Goal: Task Accomplishment & Management: Manage account settings

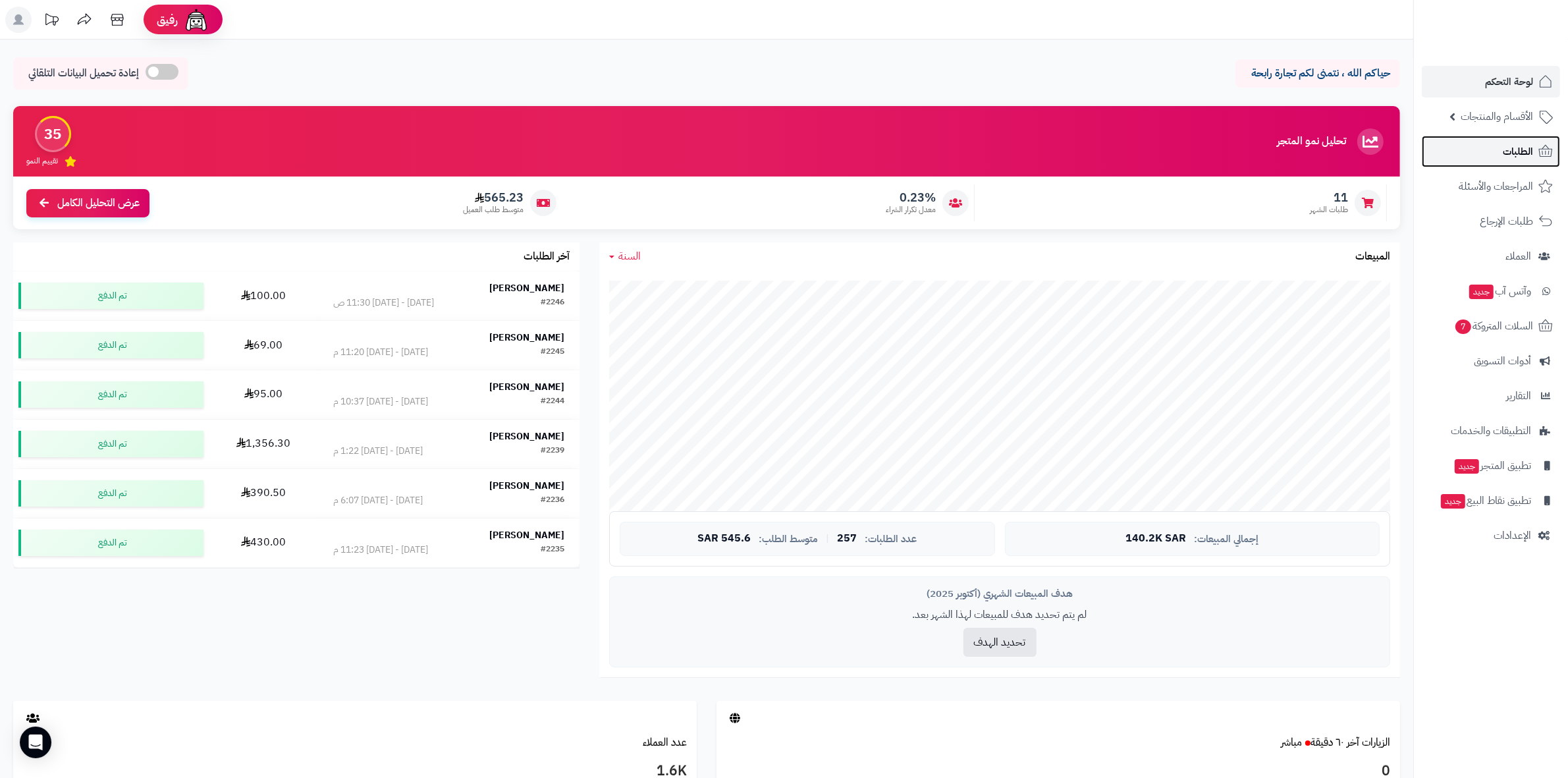
click at [1495, 156] on link "الطلبات" at bounding box center [1490, 151] width 138 height 32
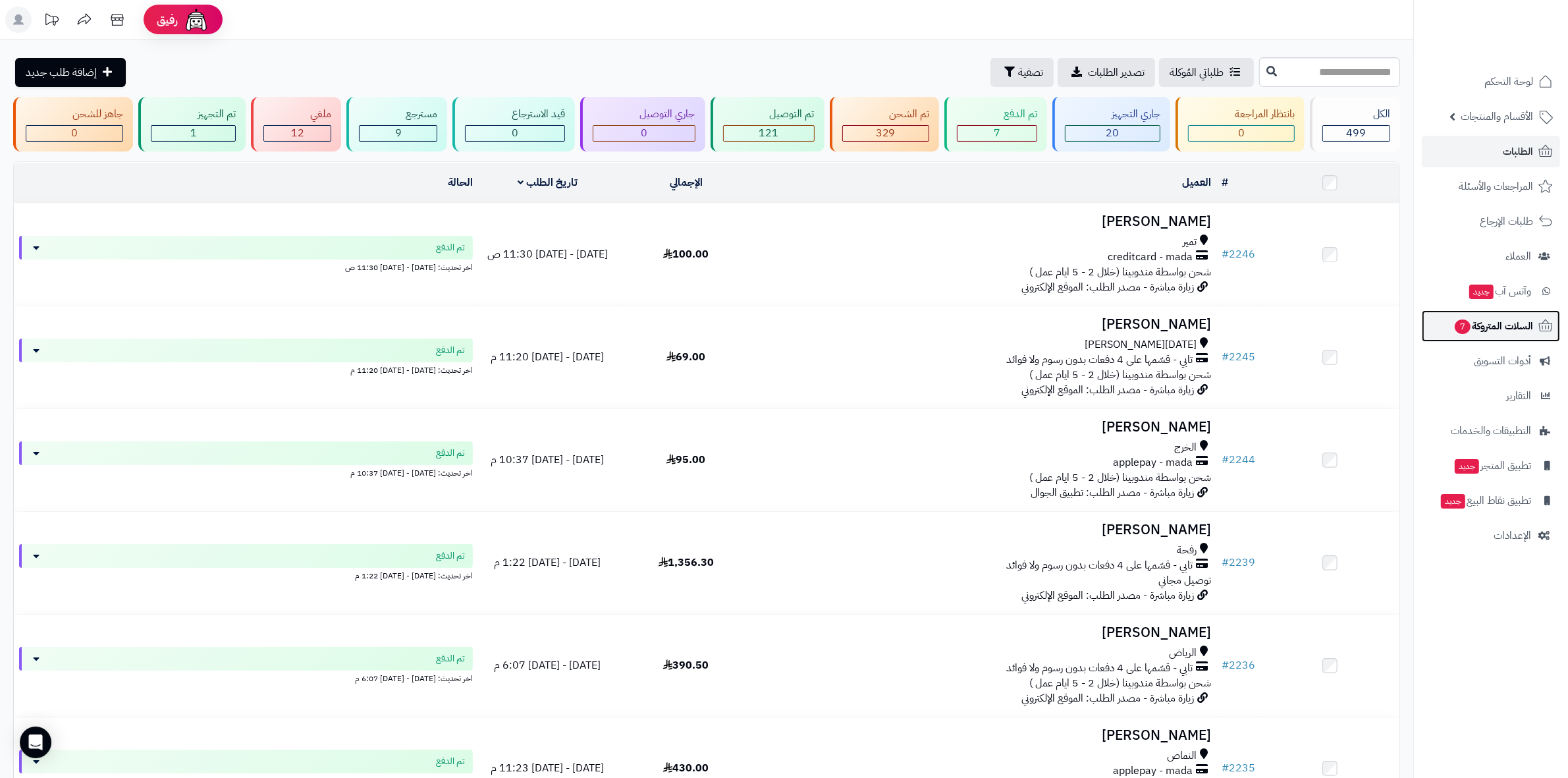
click at [1511, 322] on span "السلات المتروكة 7" at bounding box center [1493, 326] width 80 height 18
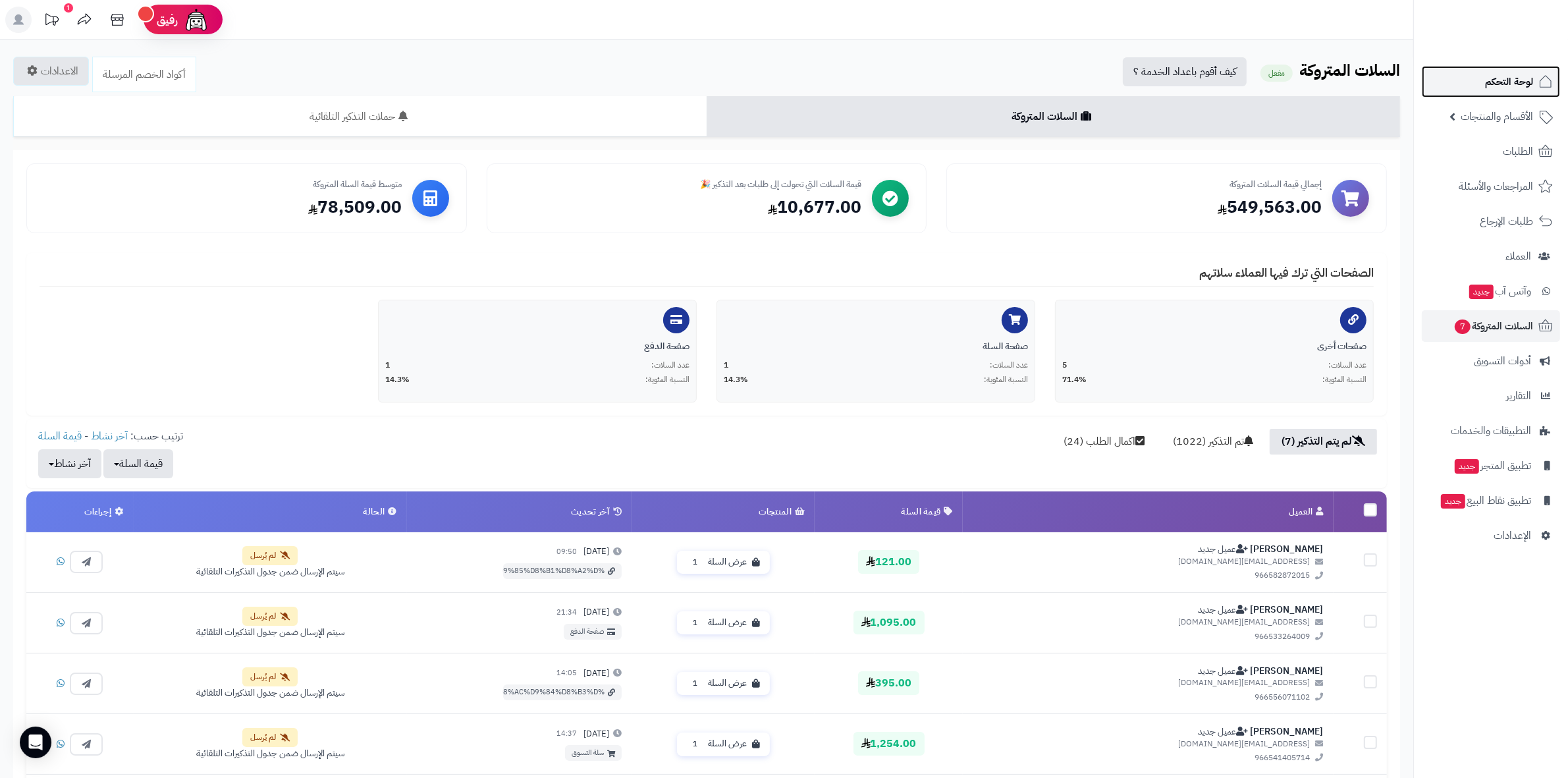
click at [1482, 84] on link "لوحة التحكم" at bounding box center [1490, 82] width 138 height 32
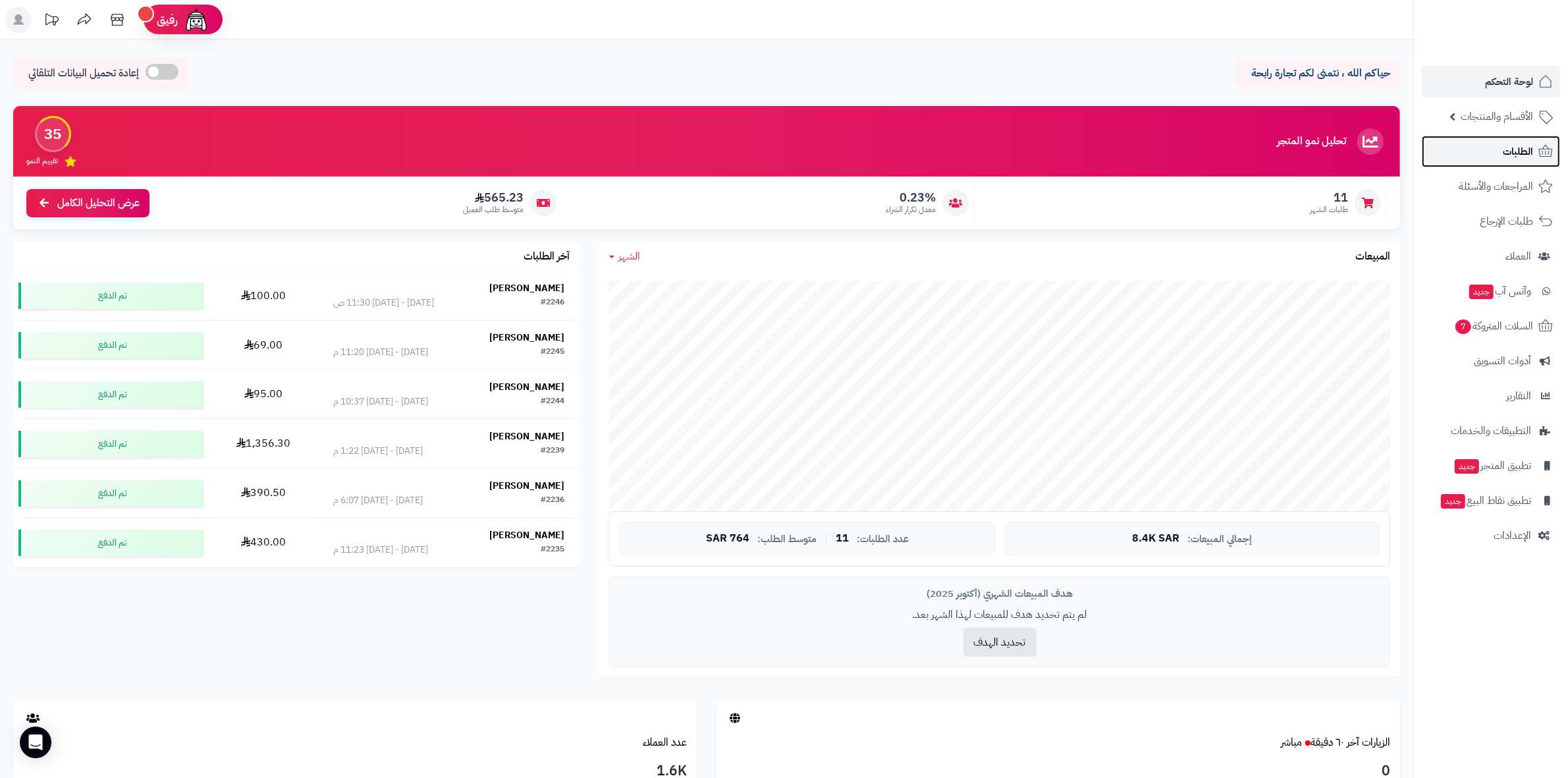
click at [1479, 153] on link "الطلبات" at bounding box center [1490, 151] width 138 height 32
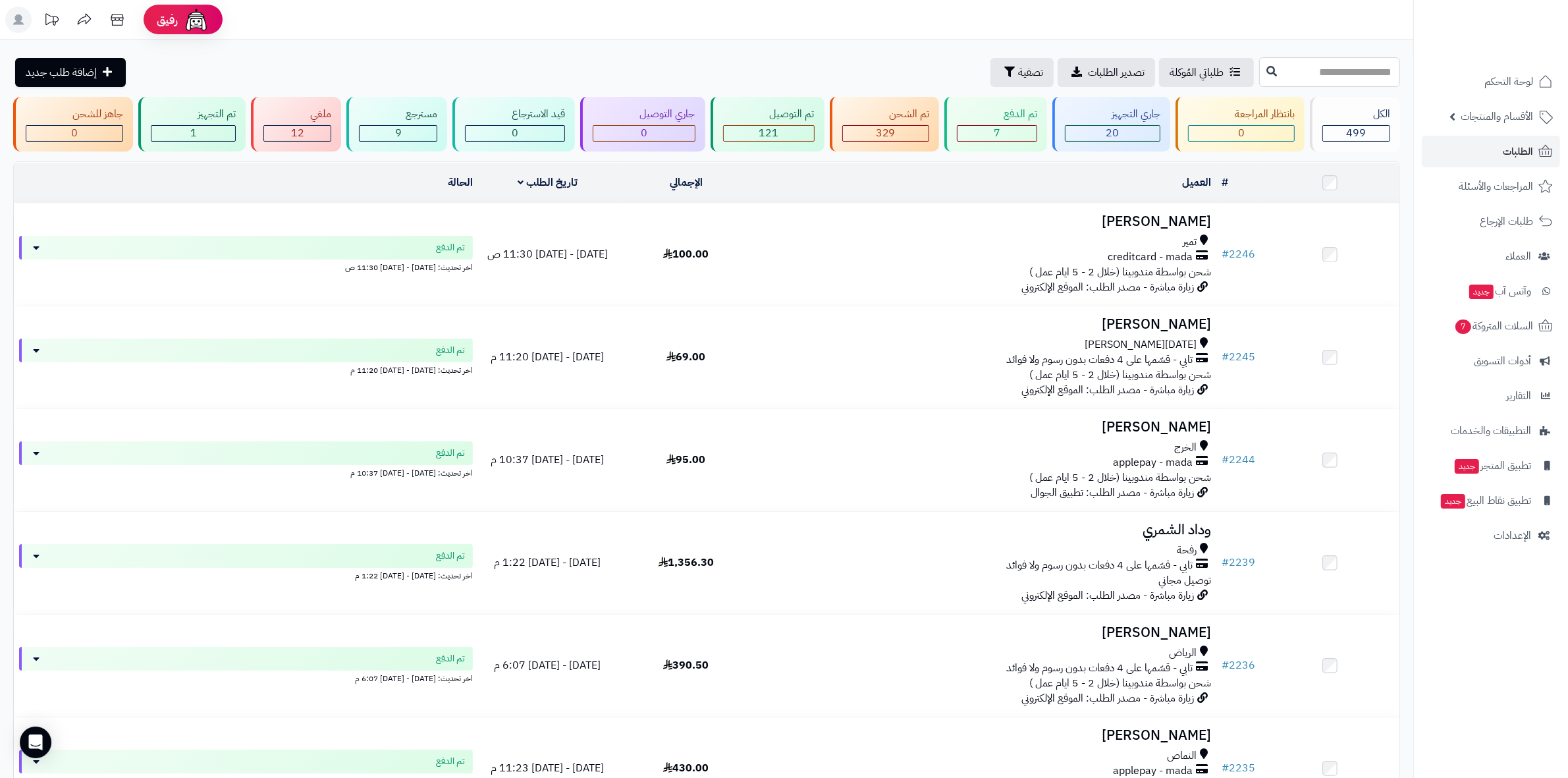
click at [1361, 67] on input "text" at bounding box center [1329, 72] width 141 height 30
type input "****"
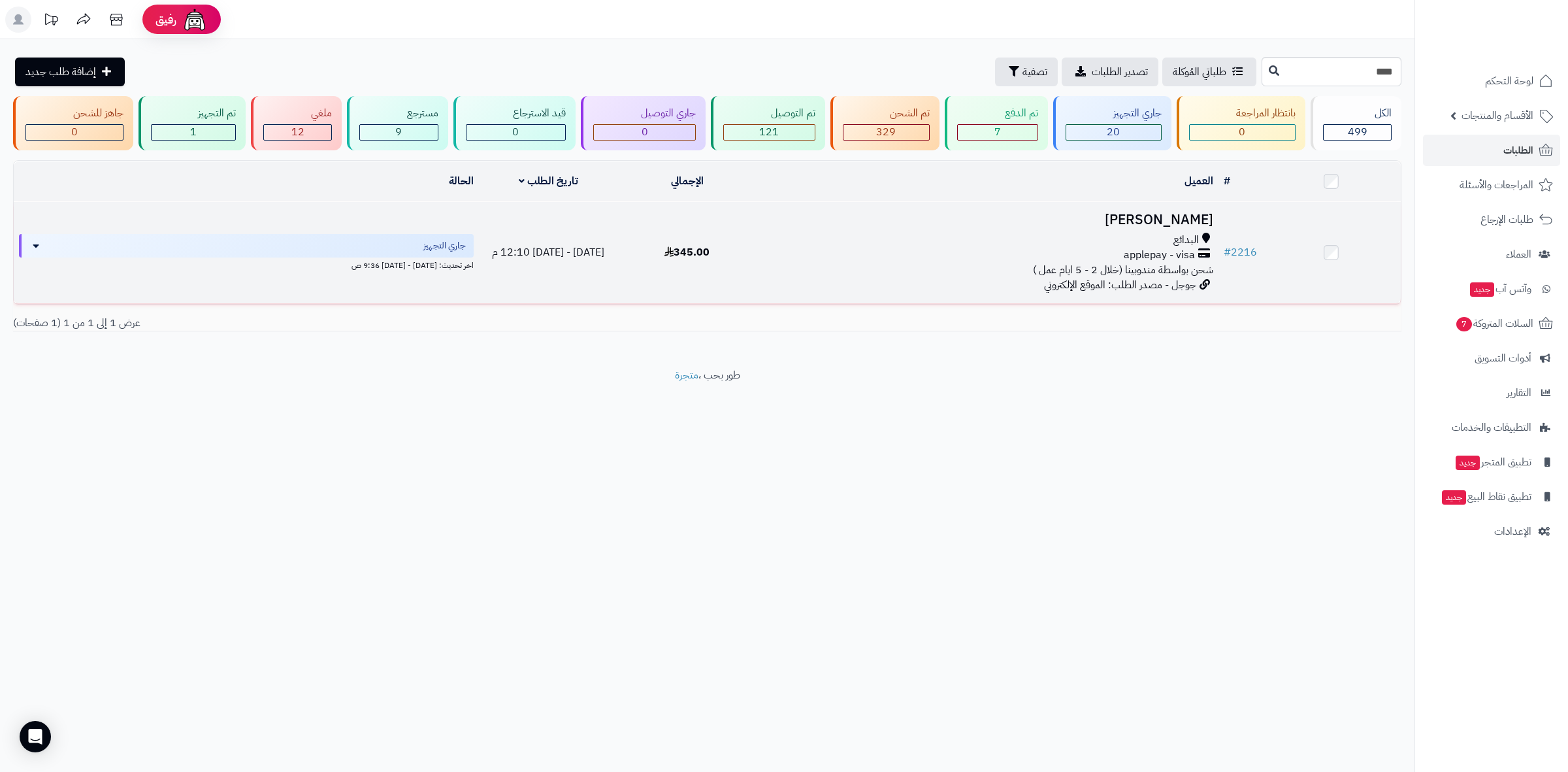
click at [1192, 218] on h3 "[PERSON_NAME]" at bounding box center [987, 220] width 451 height 15
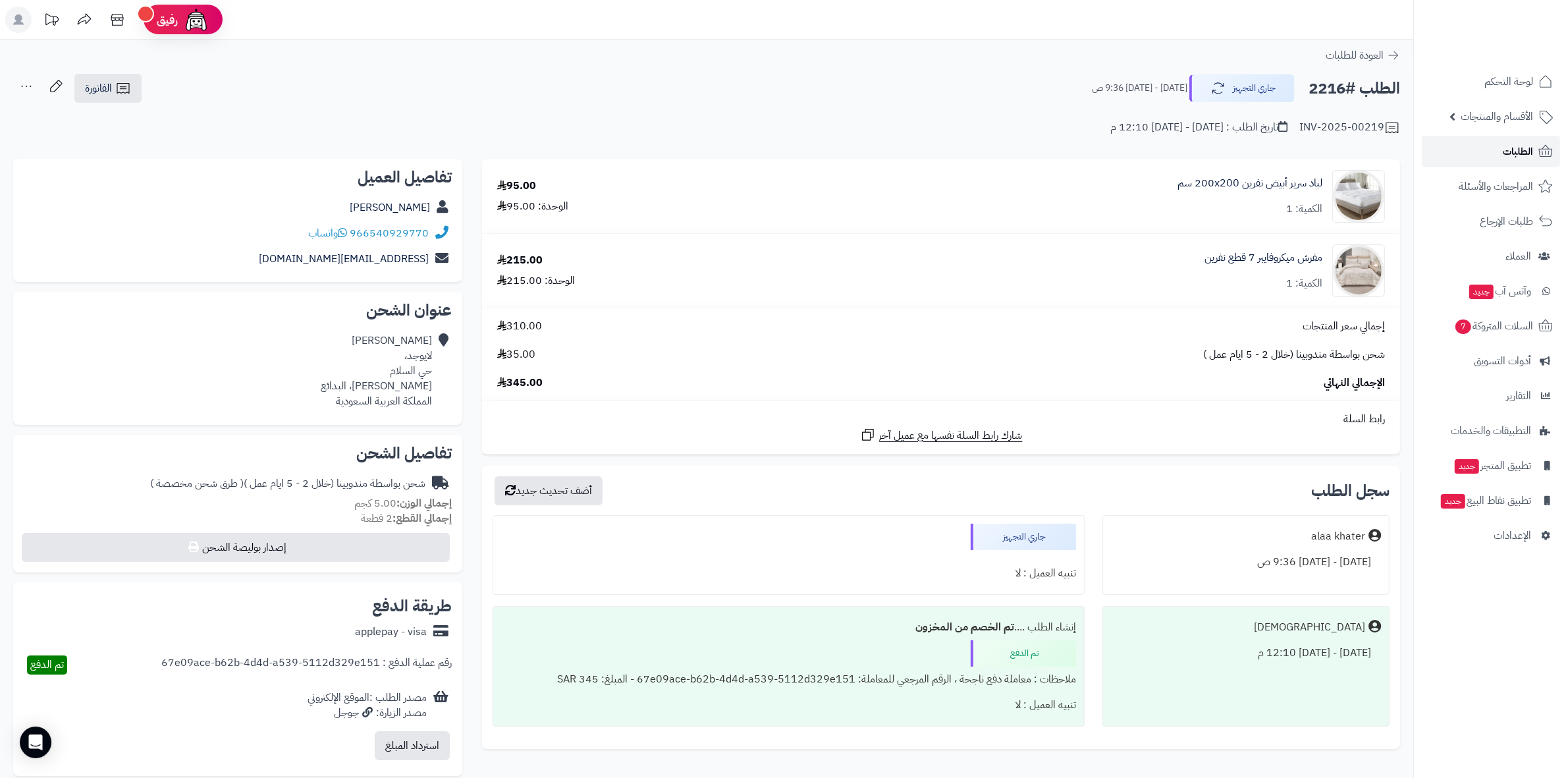
click at [1496, 155] on link "الطلبات" at bounding box center [1490, 151] width 138 height 32
